Goal: Understand process/instructions

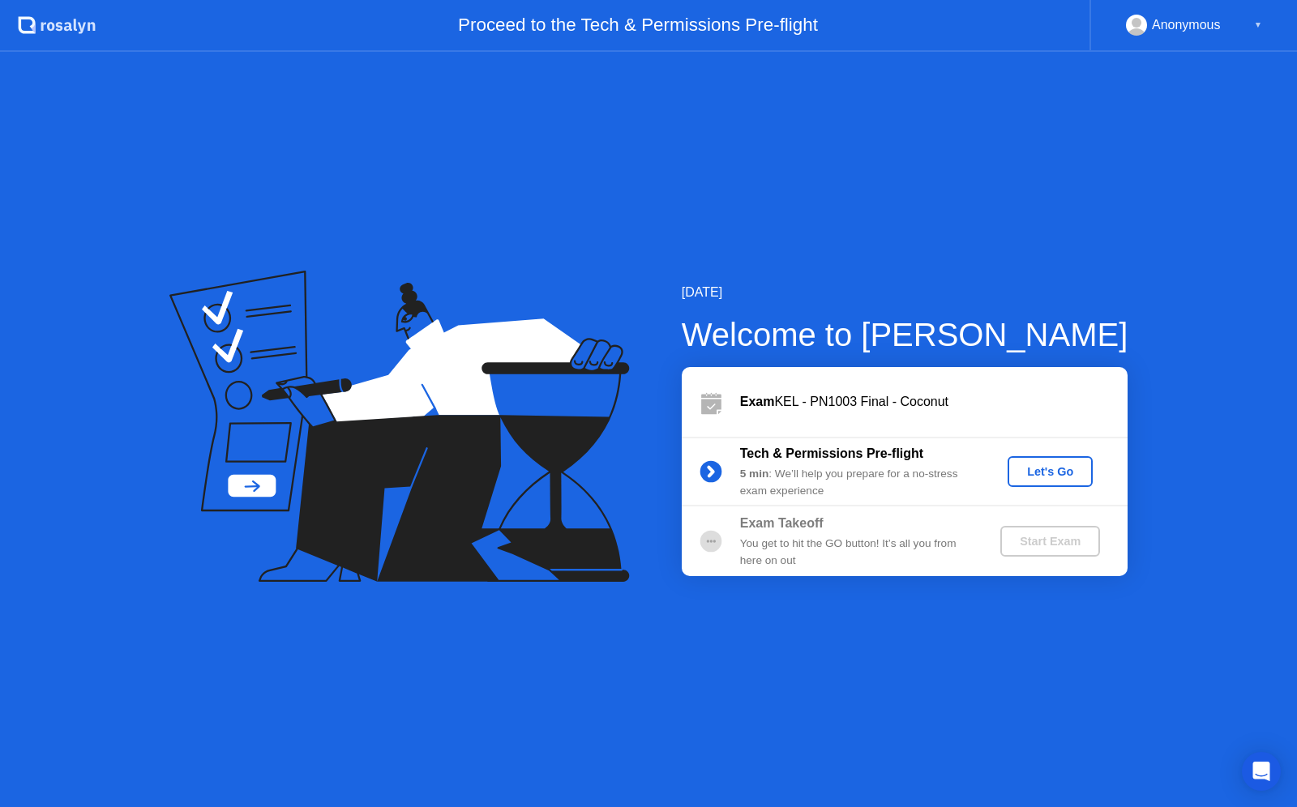
click at [1060, 470] on div "Let's Go" at bounding box center [1050, 471] width 72 height 13
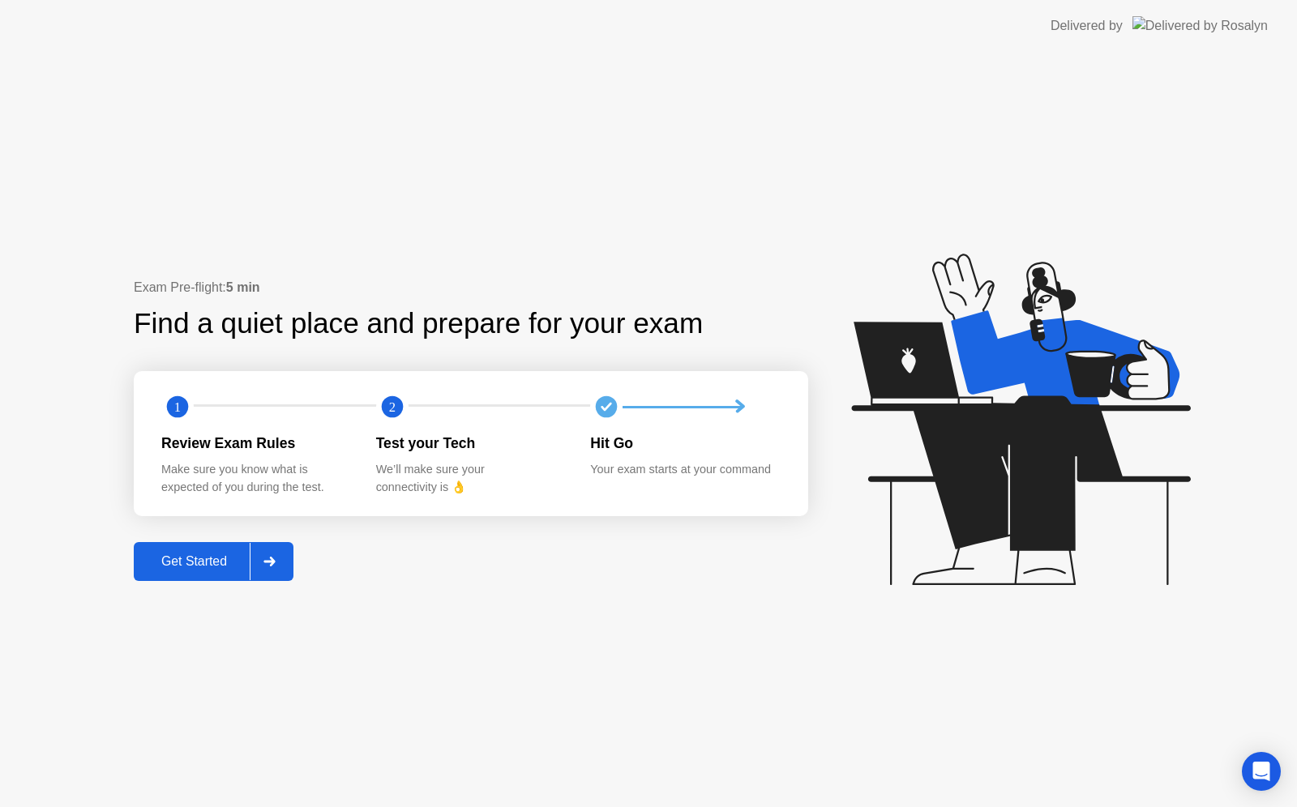
click at [275, 561] on icon at bounding box center [268, 562] width 11 height 10
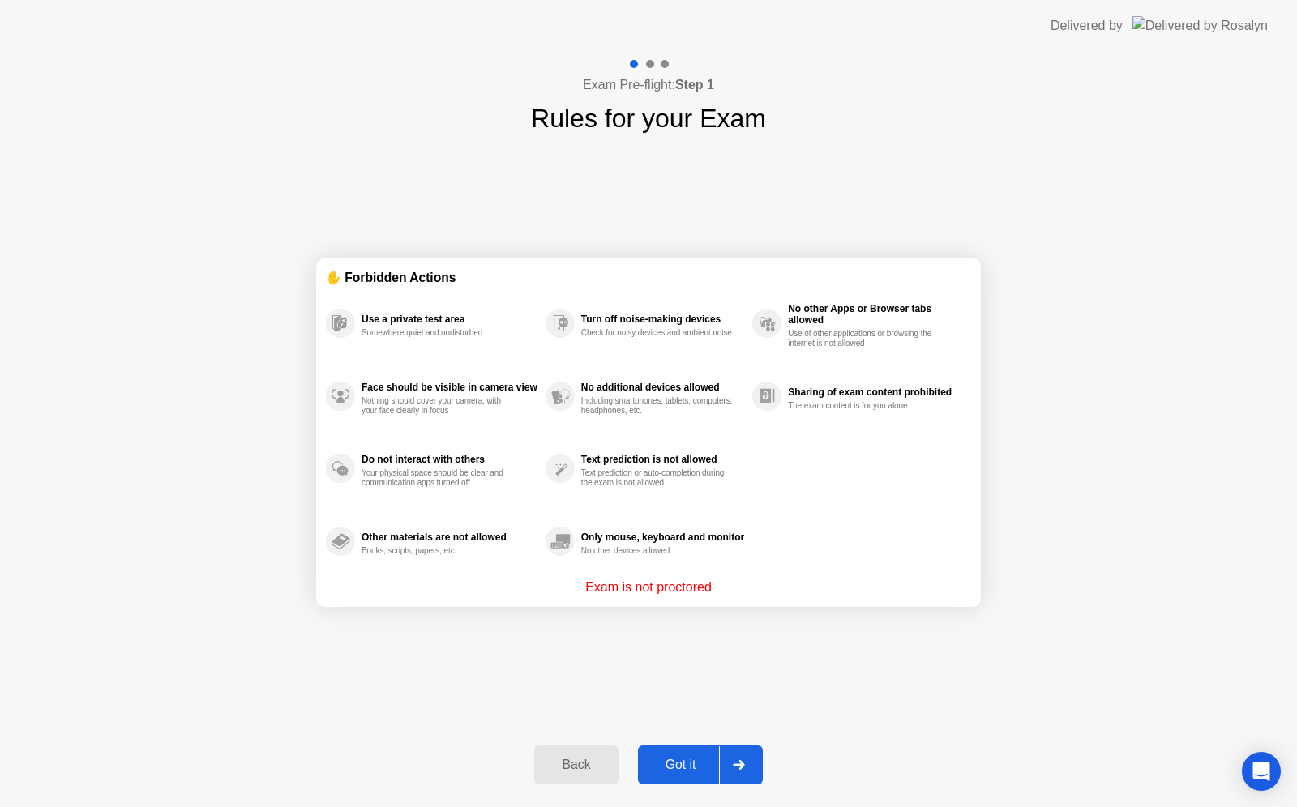
click at [741, 756] on div at bounding box center [738, 764] width 39 height 37
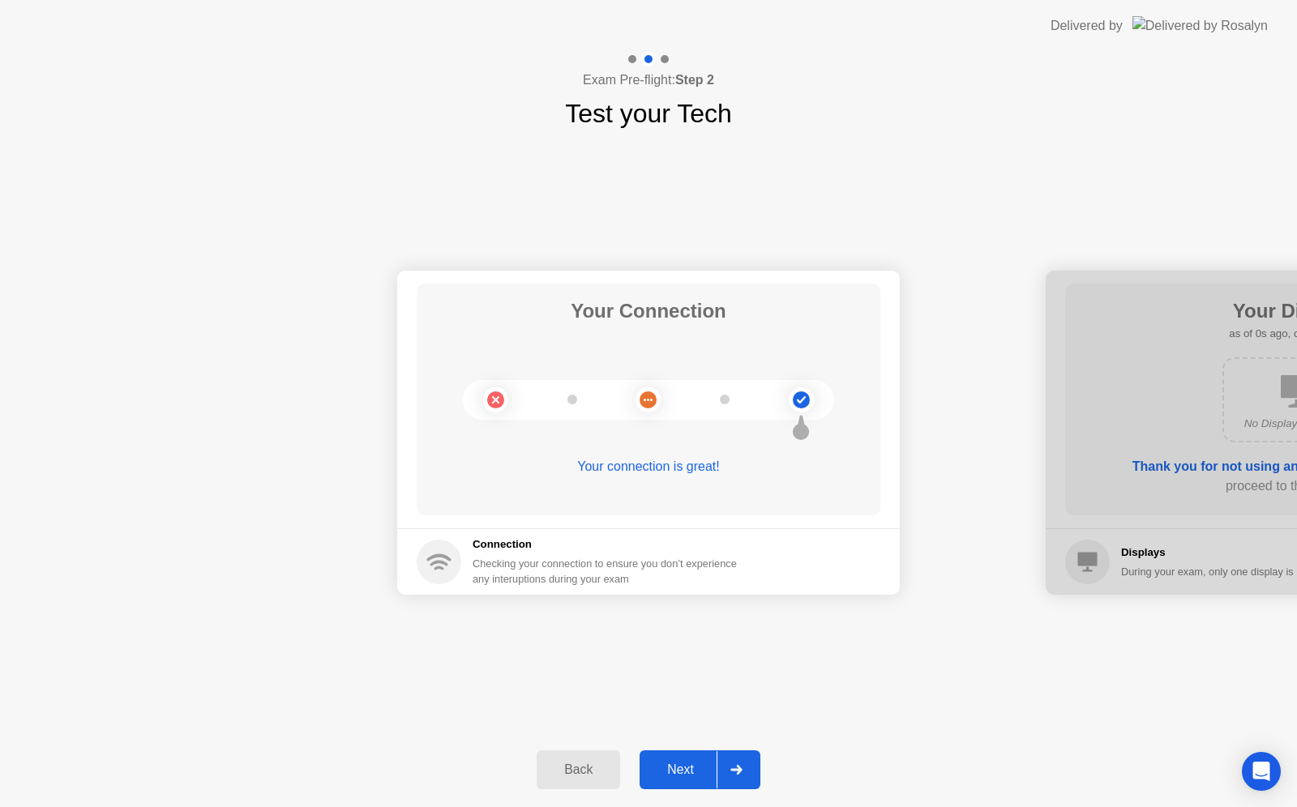
click at [740, 778] on div at bounding box center [735, 769] width 39 height 37
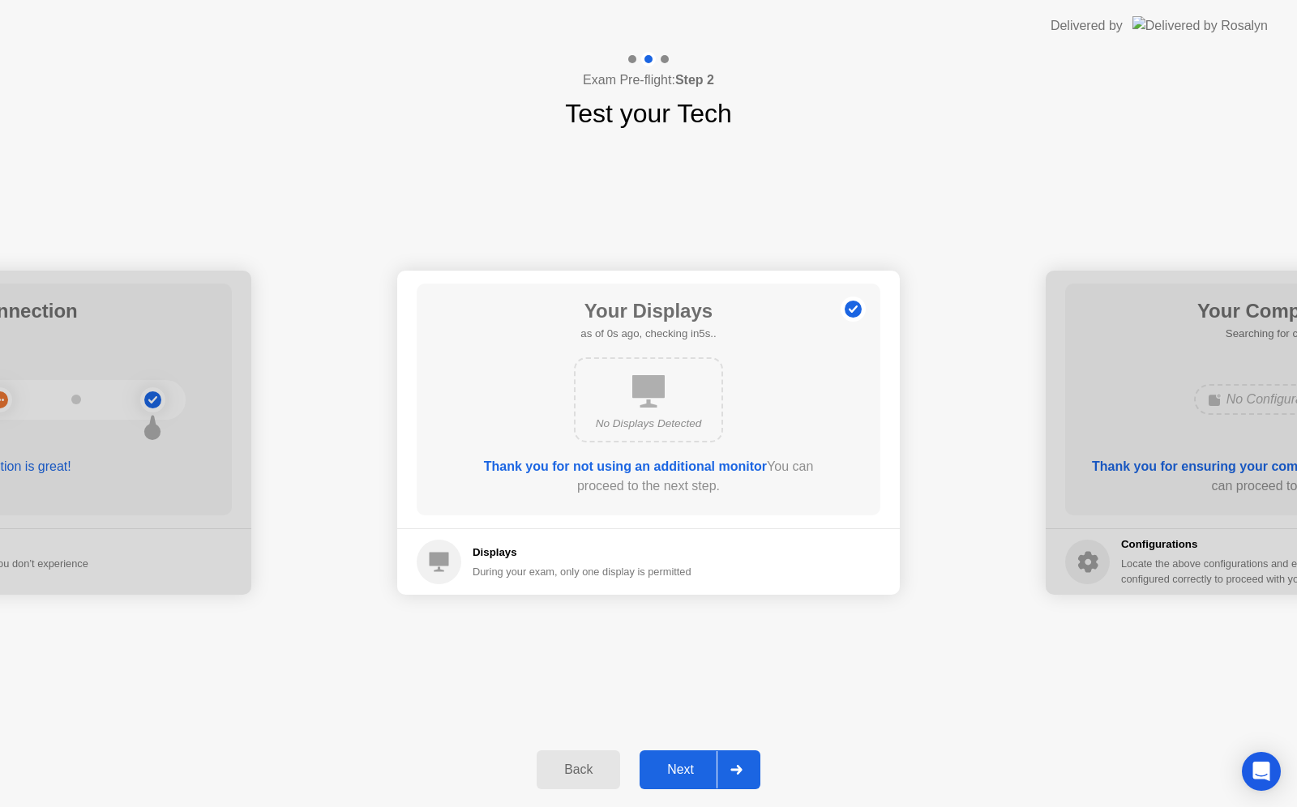
click at [740, 778] on div at bounding box center [735, 769] width 39 height 37
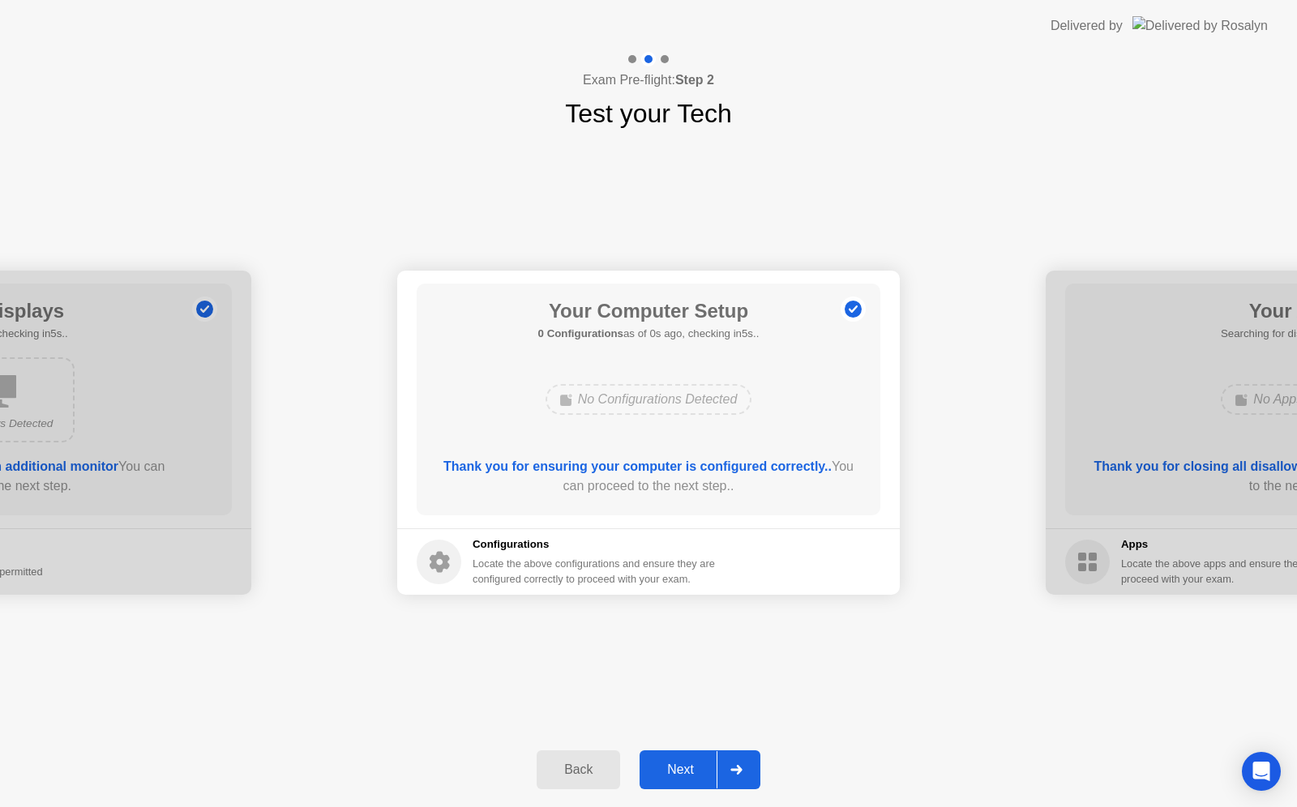
click at [740, 778] on div at bounding box center [735, 769] width 39 height 37
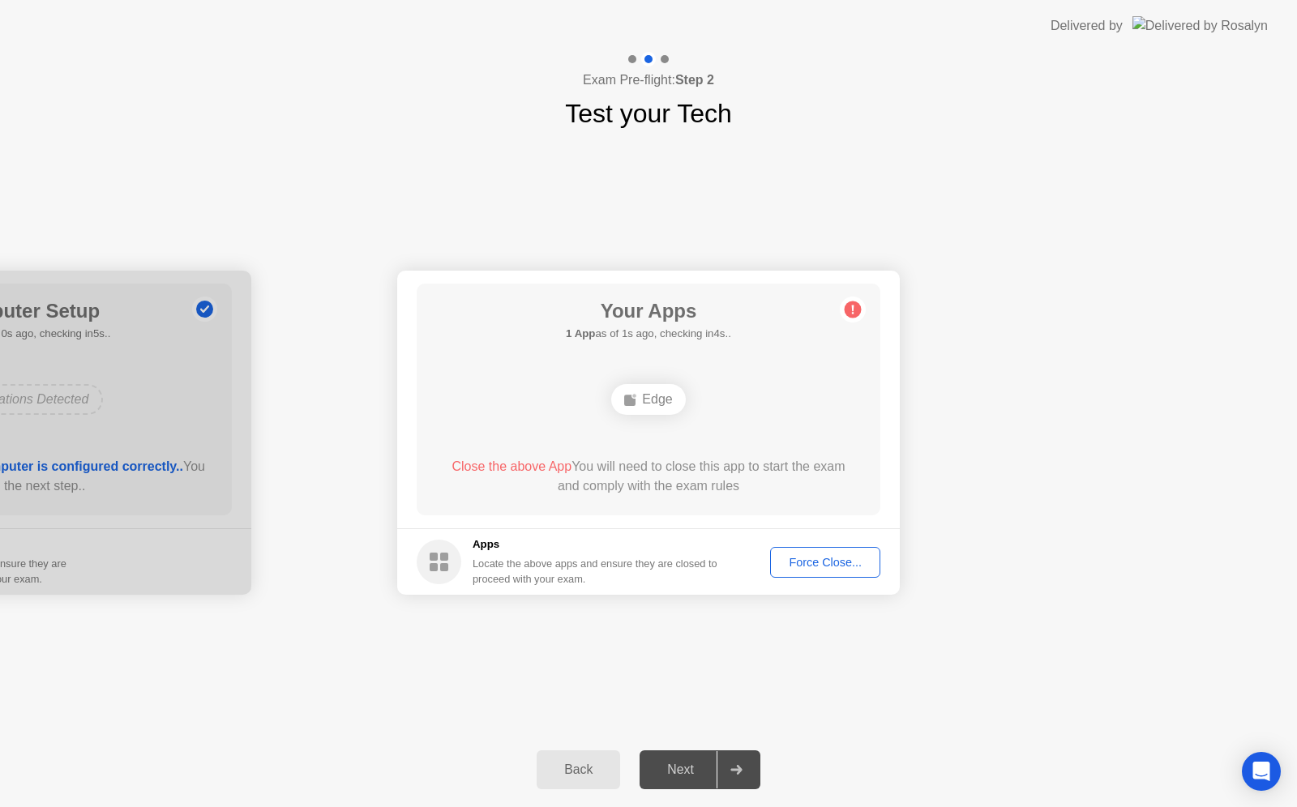
click at [650, 394] on div "Edge" at bounding box center [648, 399] width 74 height 31
click at [848, 305] on circle at bounding box center [852, 309] width 17 height 17
click at [665, 400] on div "Edge" at bounding box center [648, 399] width 74 height 31
click at [592, 36] on header "Delivered by" at bounding box center [648, 26] width 1297 height 52
click at [626, 79] on h4 "Exam Pre-flight: Step 2" at bounding box center [648, 80] width 131 height 19
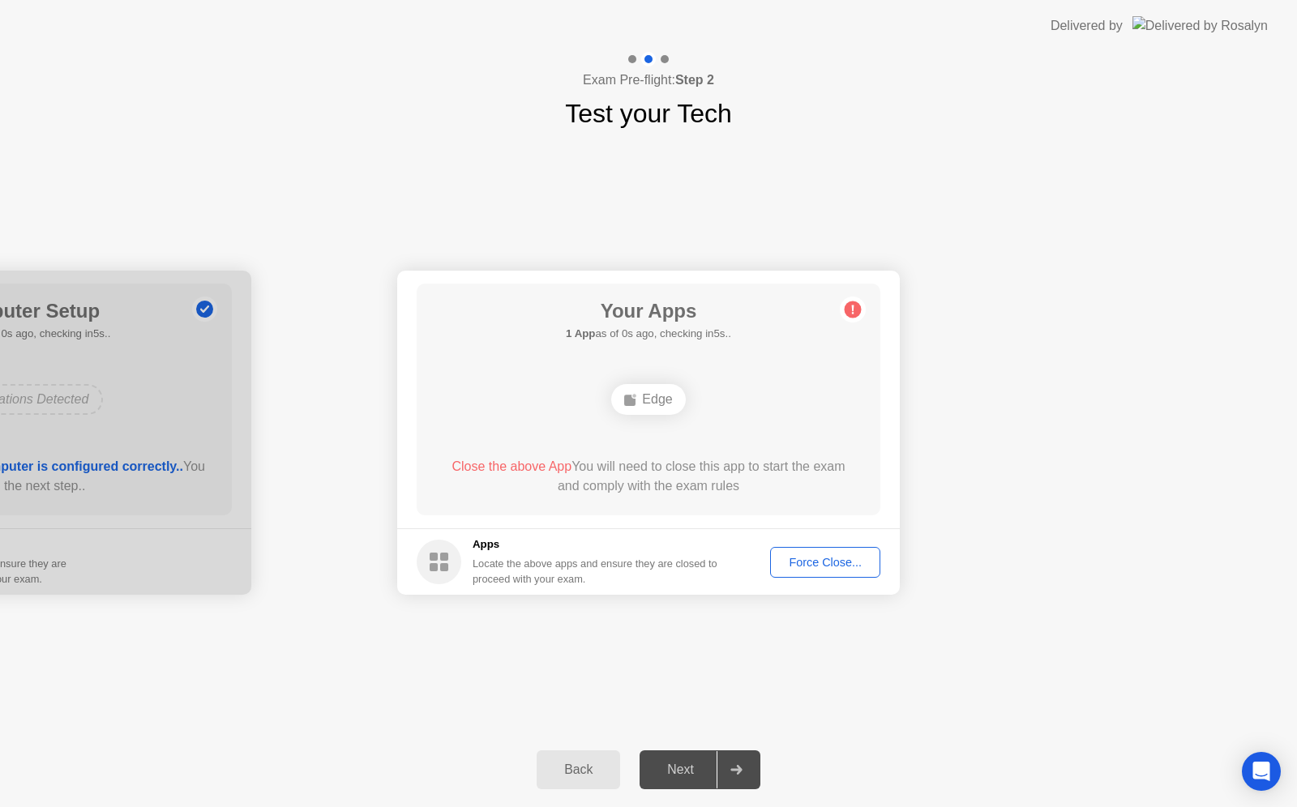
click at [647, 204] on div "Your Connection Your connection is great! Connection Checking your connection t…" at bounding box center [648, 433] width 1297 height 600
click at [430, 559] on rect at bounding box center [434, 557] width 8 height 8
click at [515, 562] on div "Locate the above apps and ensure they are closed to proceed with your exam." at bounding box center [595, 571] width 246 height 31
click at [654, 400] on div "Edge" at bounding box center [648, 399] width 74 height 31
click at [856, 310] on circle at bounding box center [852, 309] width 17 height 17
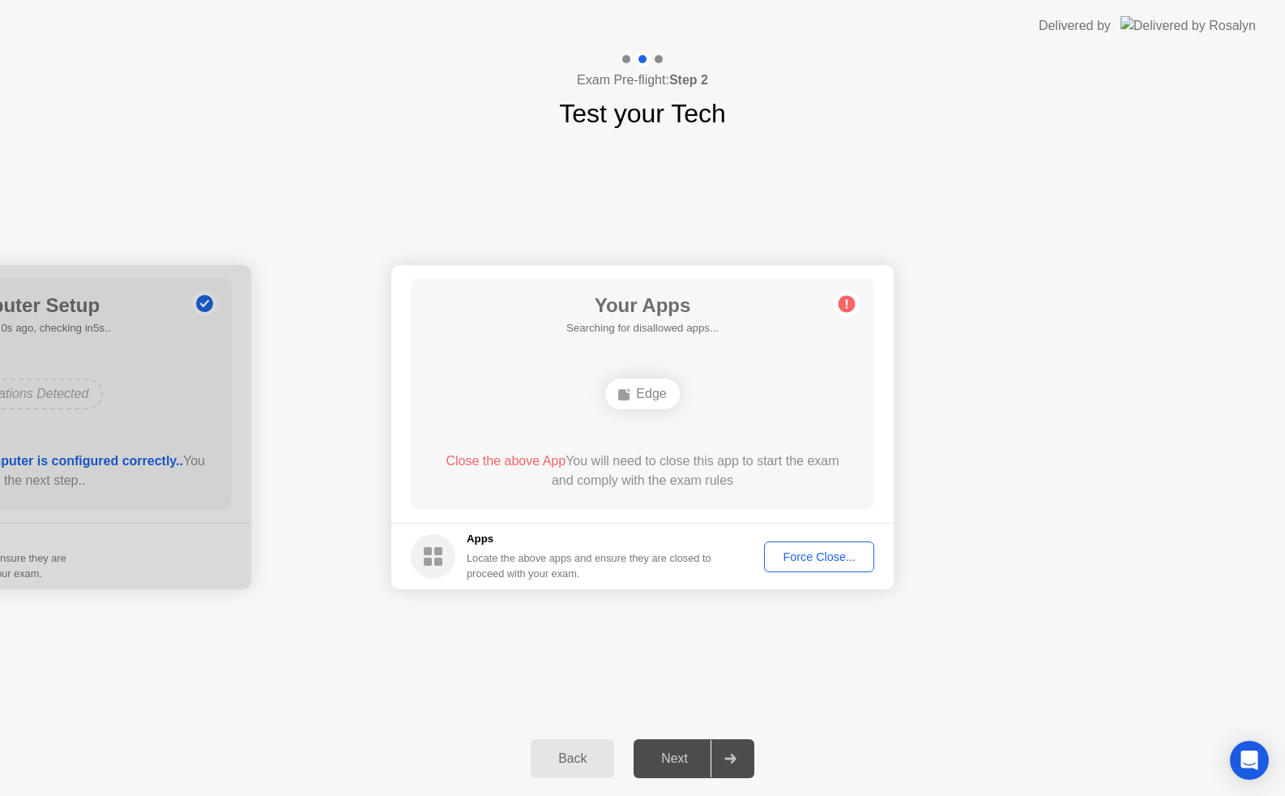
click at [825, 556] on div "Force Close..." at bounding box center [819, 556] width 99 height 13
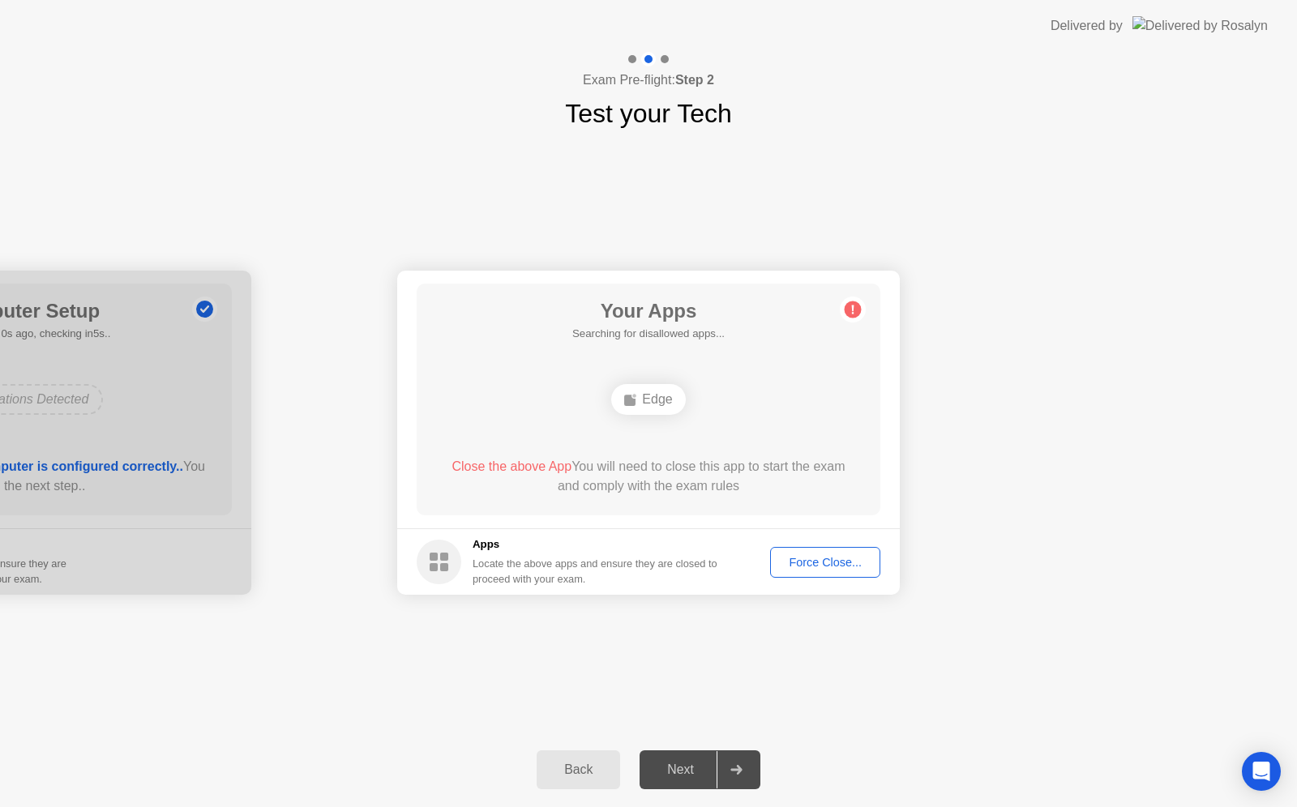
click at [635, 390] on div "Edge" at bounding box center [648, 399] width 74 height 31
click at [558, 524] on main "Your Apps Searching for disallowed apps... Edge Close the above App You will ne…" at bounding box center [648, 400] width 502 height 258
click at [801, 564] on div "Force Close..." at bounding box center [825, 562] width 99 height 13
click at [575, 741] on div "Back Next" at bounding box center [648, 770] width 1297 height 75
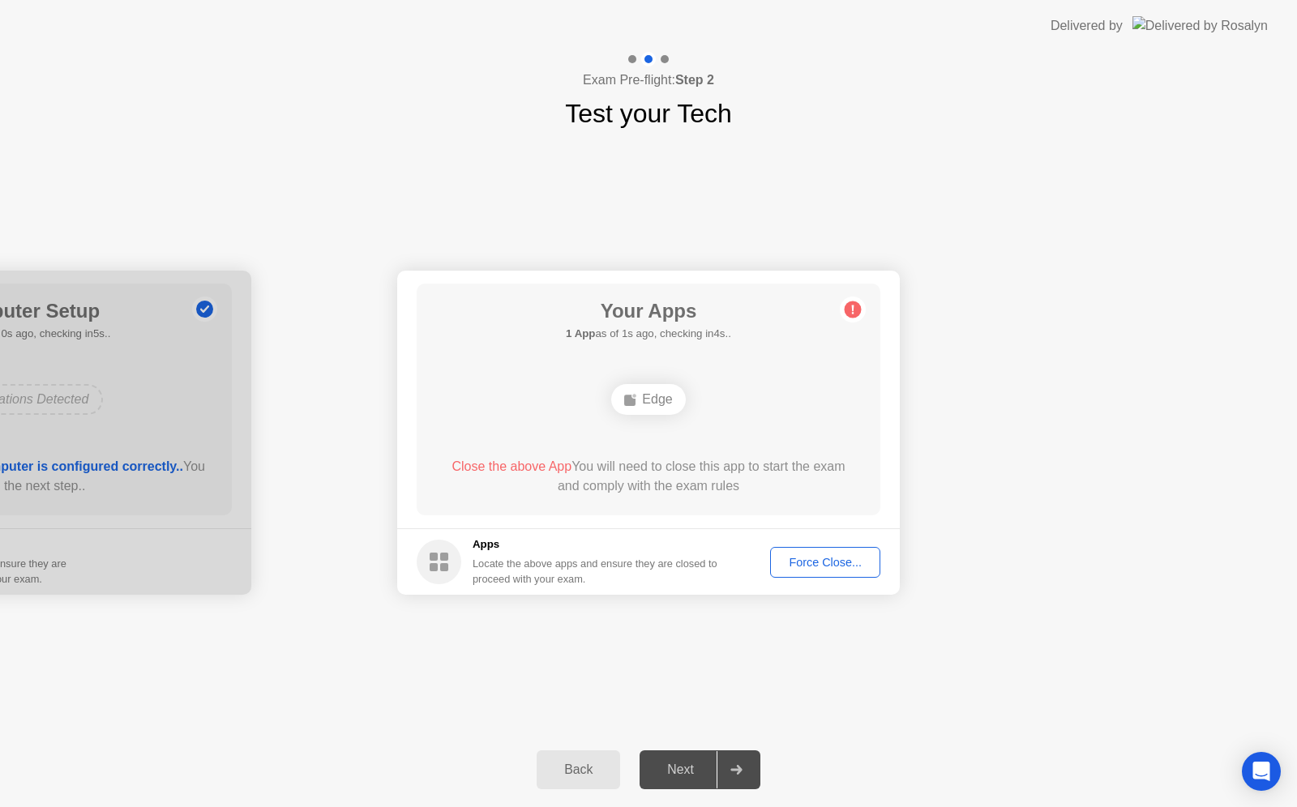
click at [571, 771] on div "Back" at bounding box center [578, 770] width 74 height 15
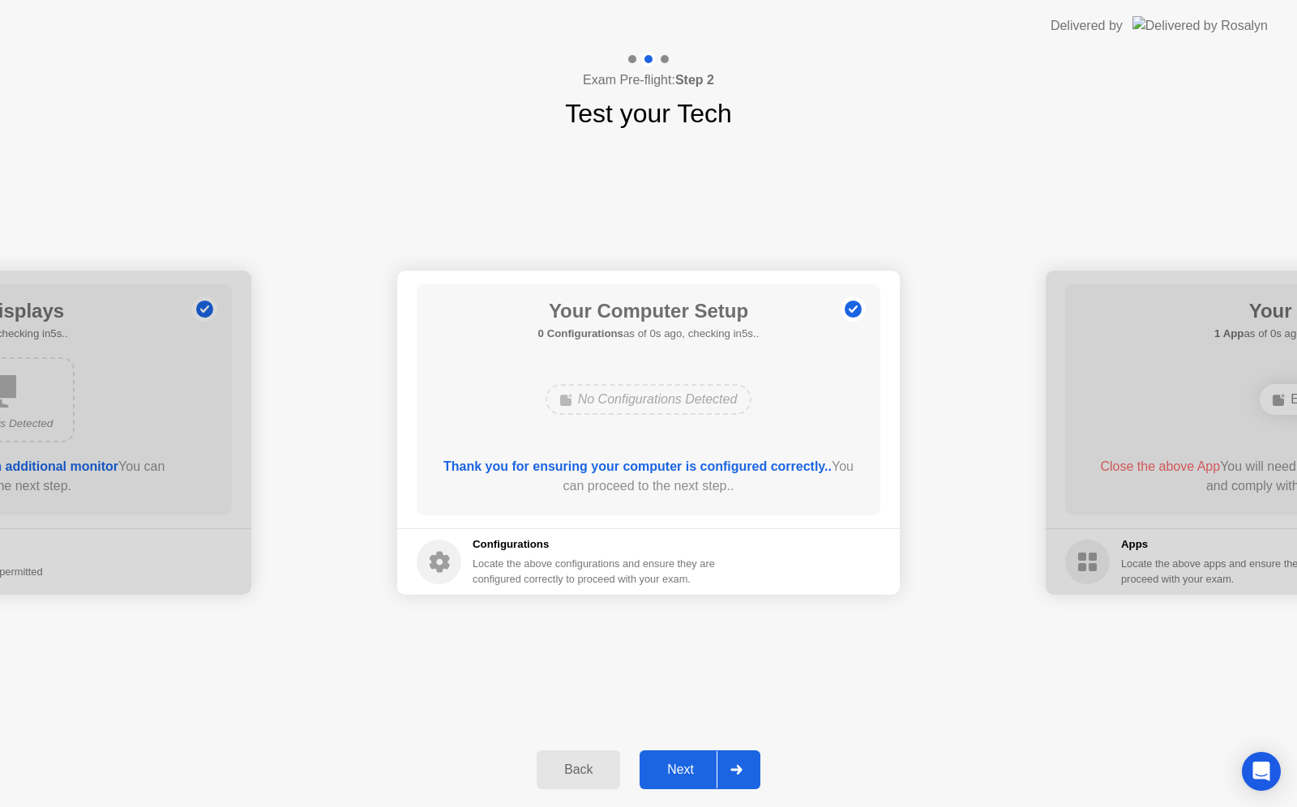
click at [740, 762] on div at bounding box center [735, 769] width 39 height 37
